Goal: Task Accomplishment & Management: Manage account settings

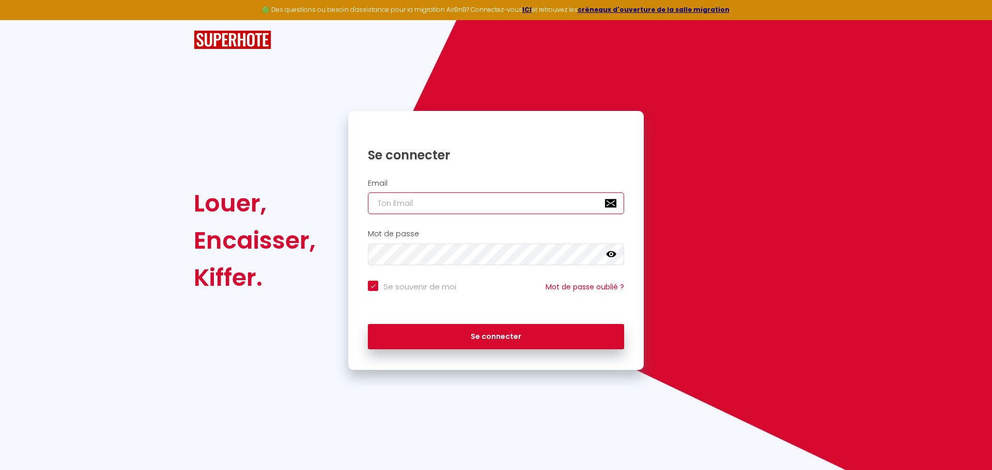
type input "[EMAIL_ADDRESS][DOMAIN_NAME]"
click at [421, 199] on input "[EMAIL_ADDRESS][DOMAIN_NAME]" at bounding box center [496, 204] width 256 height 22
click at [410, 199] on input "[EMAIL_ADDRESS][DOMAIN_NAME]" at bounding box center [496, 204] width 256 height 22
click at [610, 253] on icon at bounding box center [611, 254] width 10 height 10
click at [297, 254] on div "Louer, Encaisser, Kiffer. Se connecter Email [EMAIL_ADDRESS][DOMAIN_NAME] Mot d…" at bounding box center [496, 240] width 618 height 259
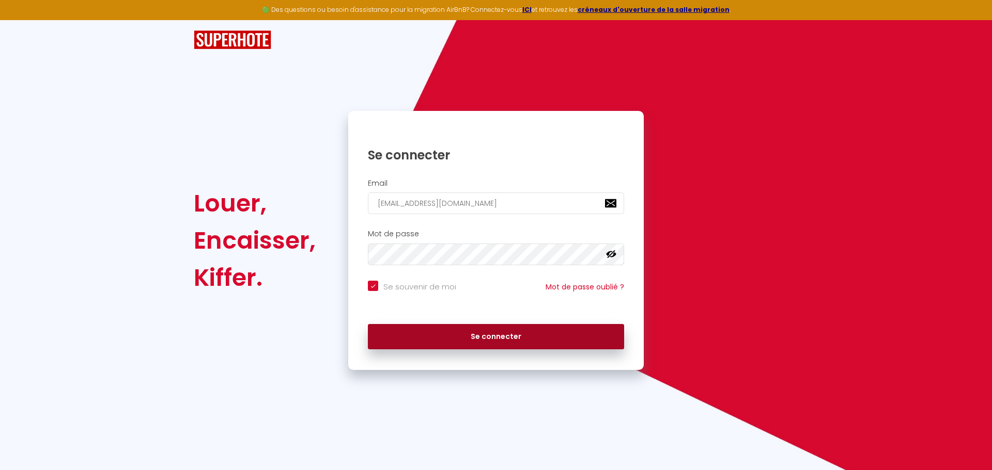
click at [473, 335] on button "Se connecter" at bounding box center [496, 337] width 256 height 26
checkbox input "true"
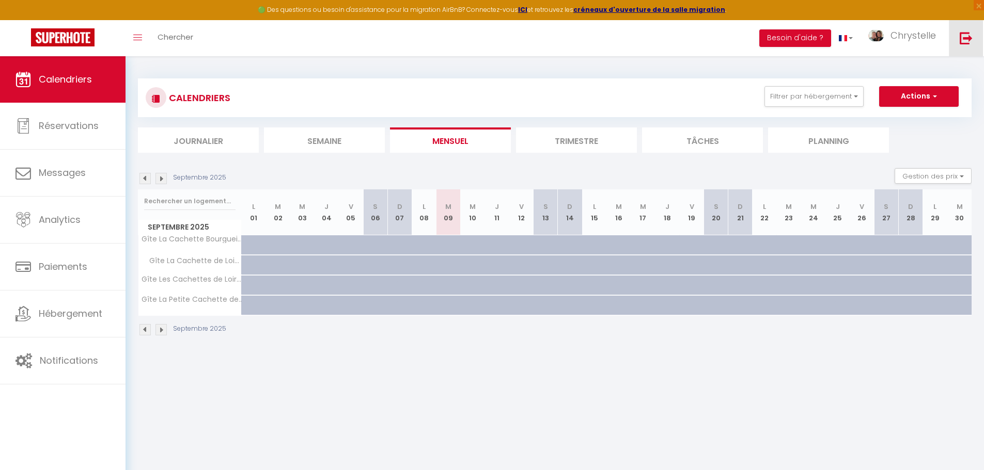
click at [971, 41] on img at bounding box center [966, 38] width 13 height 13
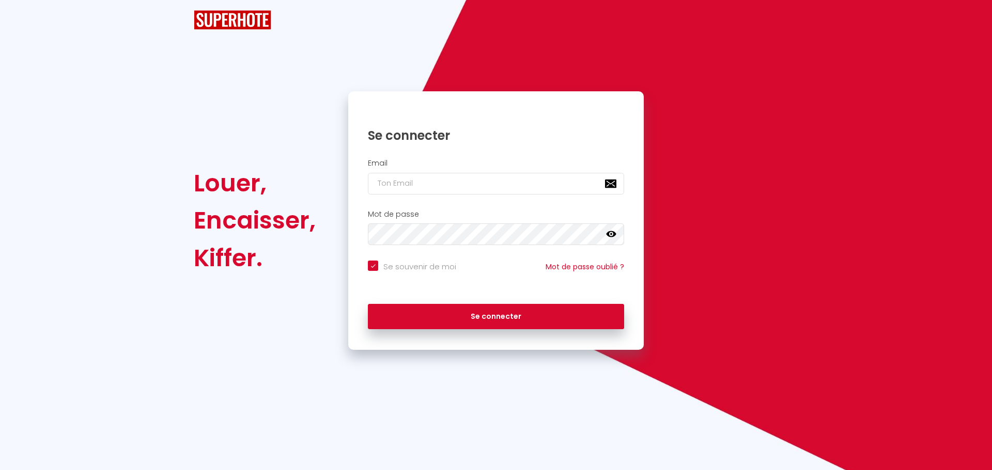
checkbox input "true"
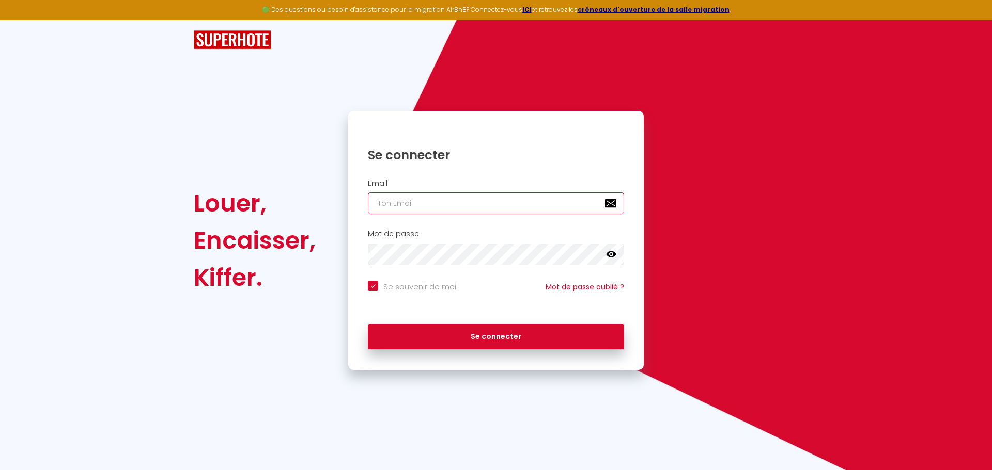
type input "[EMAIL_ADDRESS][DOMAIN_NAME]"
click at [607, 256] on icon at bounding box center [611, 255] width 10 height 6
click at [347, 258] on div "Se connecter Email [EMAIL_ADDRESS][DOMAIN_NAME] Mot de passe false Se souvenir …" at bounding box center [495, 240] width 309 height 259
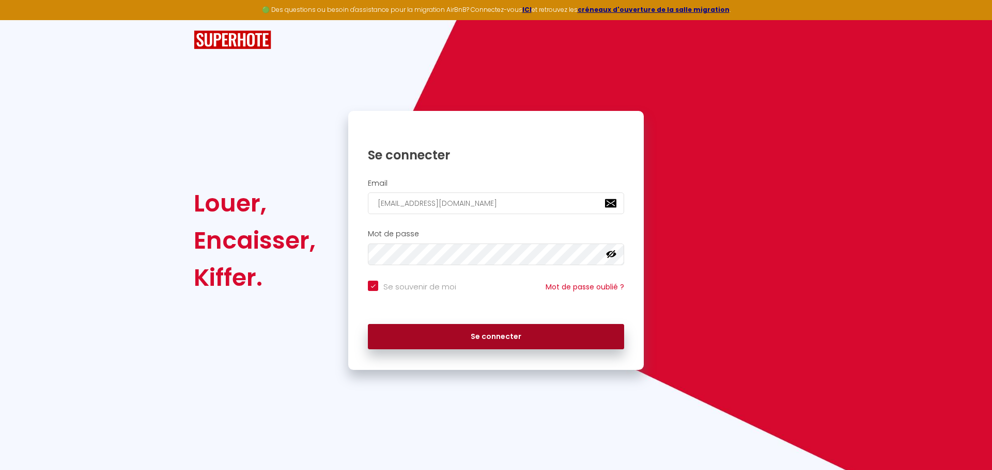
click at [389, 330] on button "Se connecter" at bounding box center [496, 337] width 256 height 26
checkbox input "true"
